Goal: Information Seeking & Learning: Find specific fact

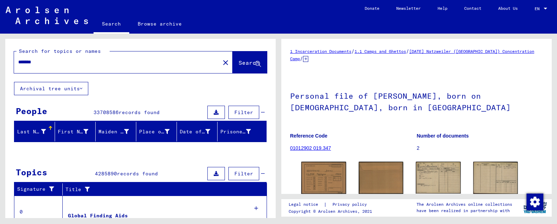
click at [25, 61] on input "*******" at bounding box center [117, 62] width 198 height 7
type input "******"
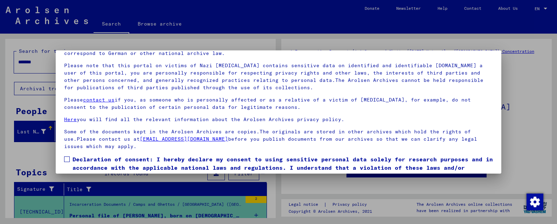
scroll to position [57, 0]
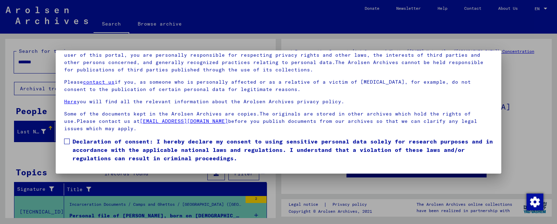
click at [67, 142] on span at bounding box center [67, 142] width 6 height 6
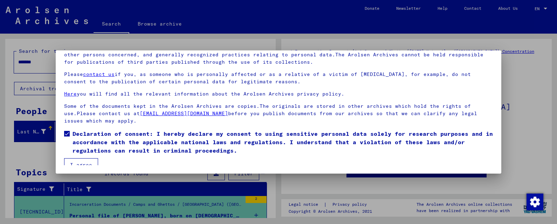
scroll to position [14, 0]
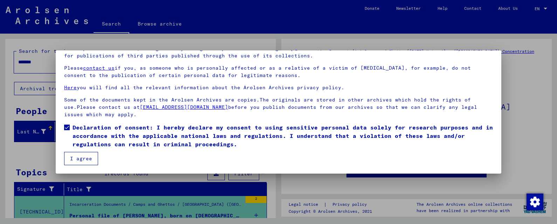
click at [88, 159] on button "I agree" at bounding box center [81, 158] width 34 height 13
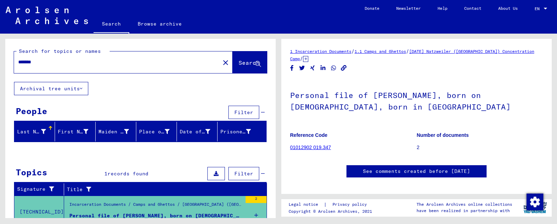
click at [43, 63] on input "*******" at bounding box center [117, 62] width 198 height 7
type input "*"
type input "**********"
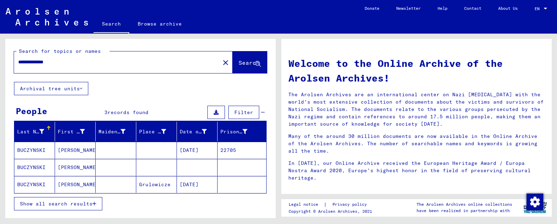
click at [73, 169] on mat-cell "[PERSON_NAME]" at bounding box center [75, 167] width 41 height 17
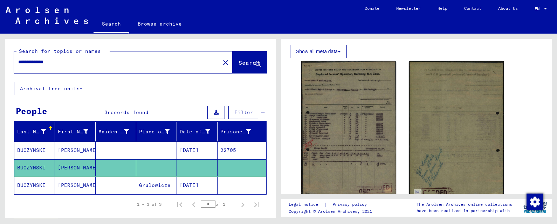
scroll to position [136, 0]
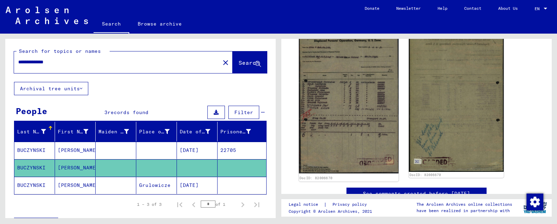
click at [362, 107] on img at bounding box center [349, 100] width 100 height 147
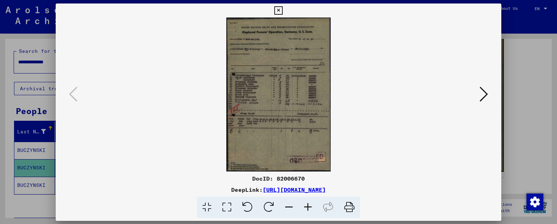
scroll to position [136, 0]
click at [362, 107] on img at bounding box center [279, 95] width 398 height 154
click at [296, 114] on img at bounding box center [279, 95] width 398 height 154
click at [231, 208] on icon at bounding box center [227, 207] width 20 height 21
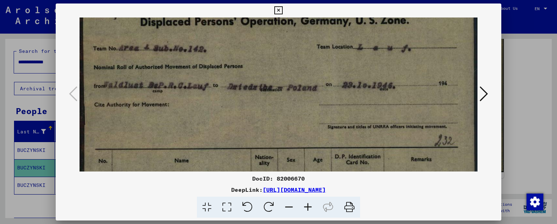
drag, startPoint x: 296, startPoint y: 125, endPoint x: 298, endPoint y: 68, distance: 57.5
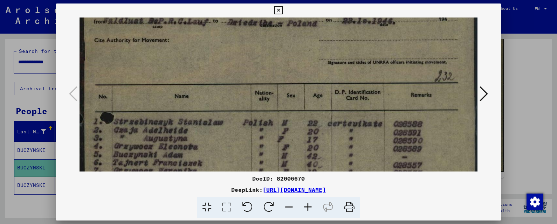
scroll to position [130, 0]
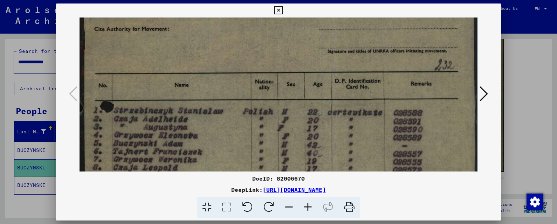
drag, startPoint x: 277, startPoint y: 117, endPoint x: 297, endPoint y: 47, distance: 73.1
click at [298, 45] on img at bounding box center [279, 183] width 398 height 587
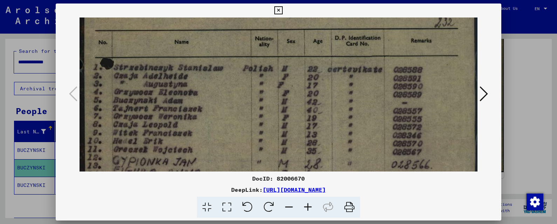
scroll to position [175, 0]
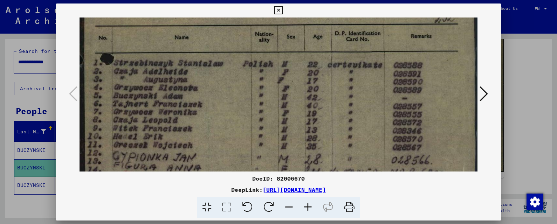
drag, startPoint x: 239, startPoint y: 135, endPoint x: 256, endPoint y: 89, distance: 48.3
click at [256, 89] on img at bounding box center [279, 136] width 398 height 587
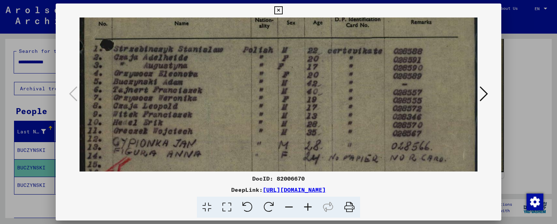
scroll to position [196, 0]
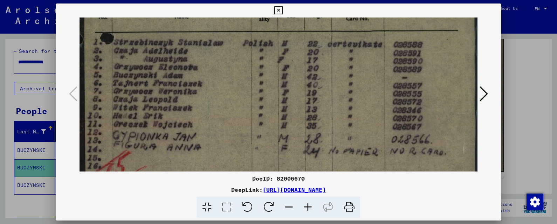
drag, startPoint x: 239, startPoint y: 155, endPoint x: 245, endPoint y: 134, distance: 21.5
click at [245, 134] on img at bounding box center [279, 115] width 398 height 587
click at [486, 94] on icon at bounding box center [484, 94] width 8 height 17
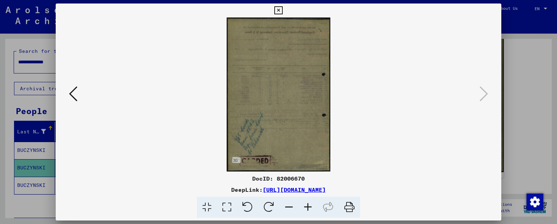
scroll to position [0, 0]
click at [228, 210] on icon at bounding box center [227, 207] width 20 height 21
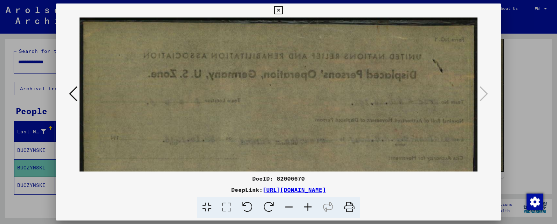
click at [226, 206] on icon at bounding box center [227, 207] width 20 height 21
click at [283, 11] on icon at bounding box center [278, 10] width 8 height 8
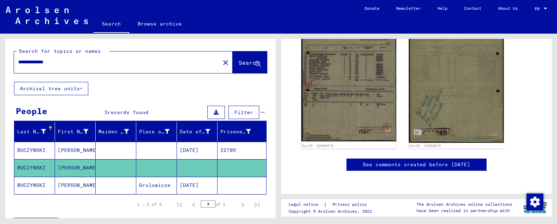
scroll to position [342, 0]
